Goal: Browse casually: Explore the website without a specific task or goal

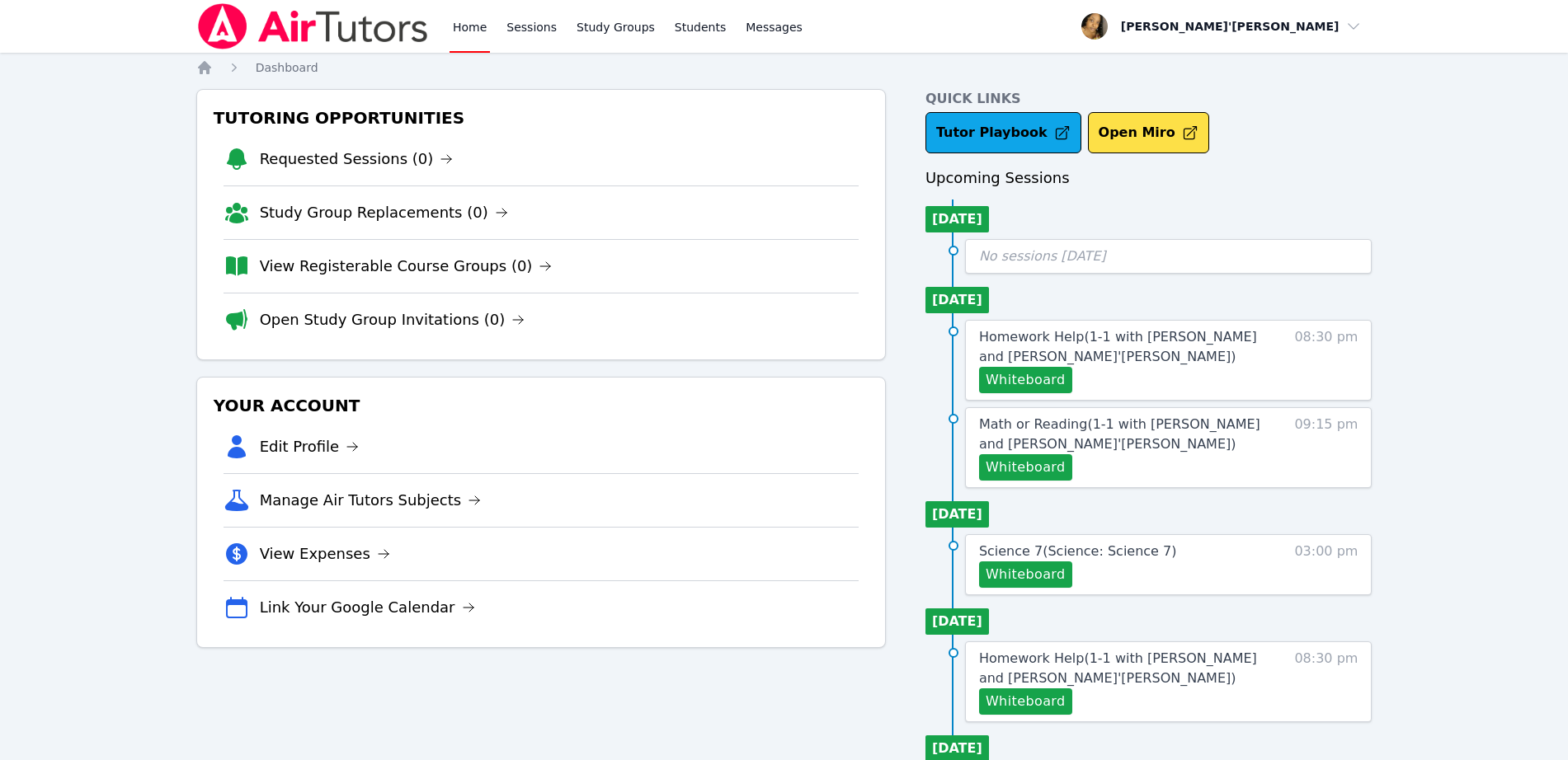
click at [792, 103] on h3 "Tutoring Opportunities" at bounding box center [541, 118] width 661 height 30
